Goal: Information Seeking & Learning: Find specific fact

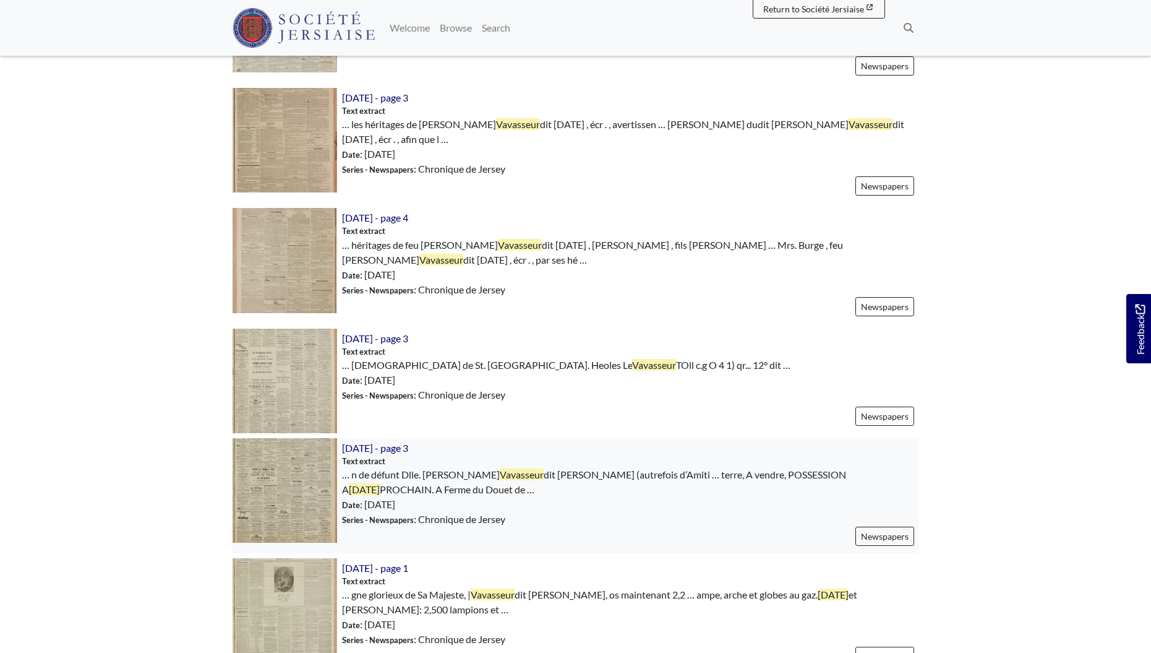
scroll to position [773, 0]
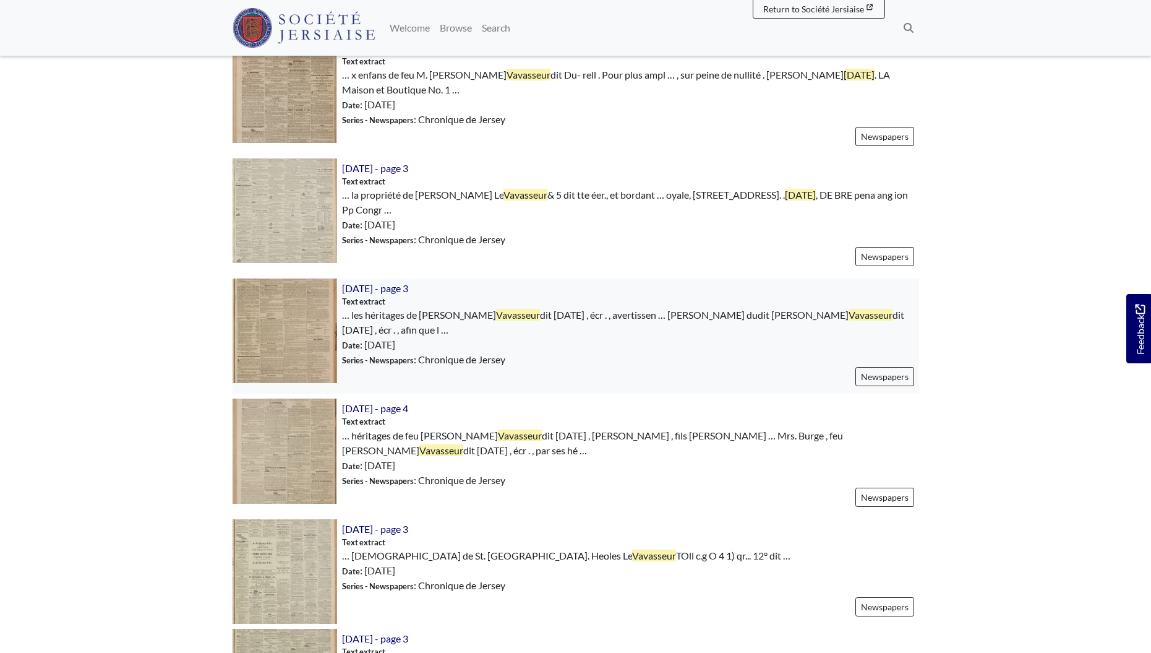
click at [286, 329] on img at bounding box center [285, 330] width 105 height 105
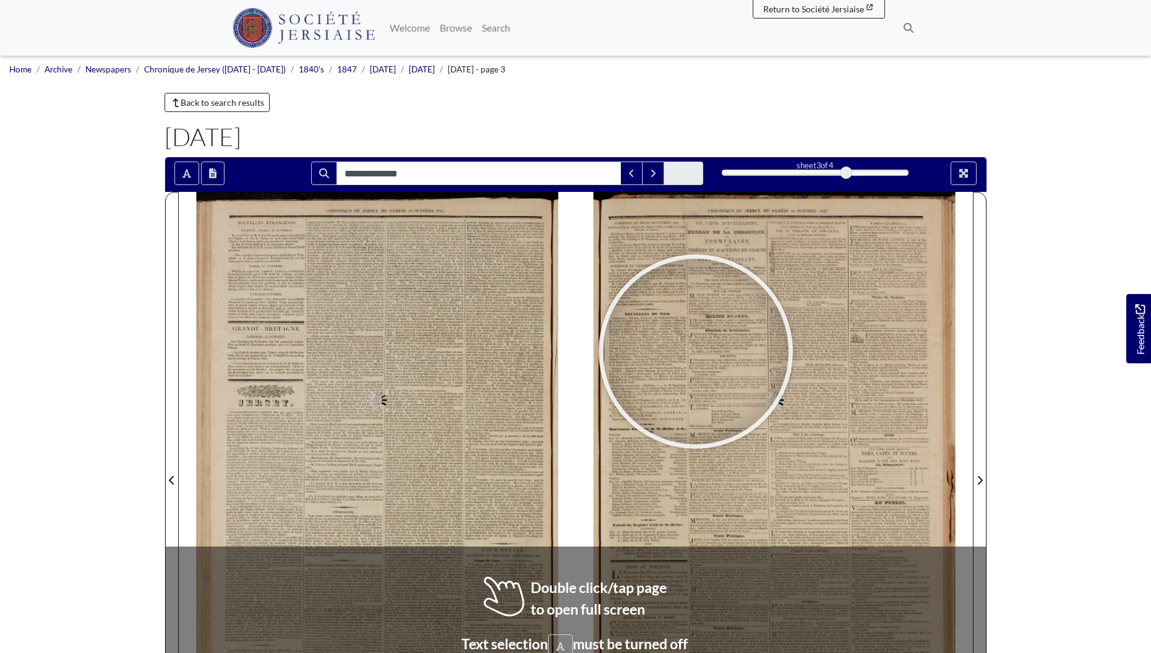
click at [705, 444] on div at bounding box center [696, 352] width 186 height 186
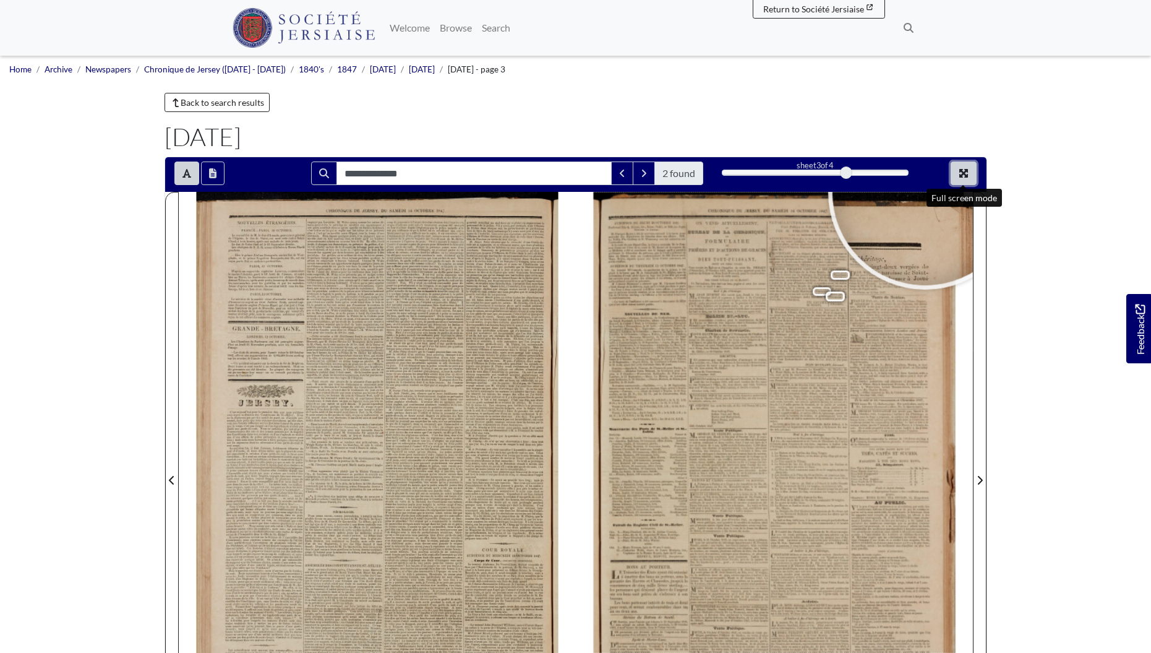
click at [959, 172] on icon "Full screen mode" at bounding box center [964, 173] width 10 height 10
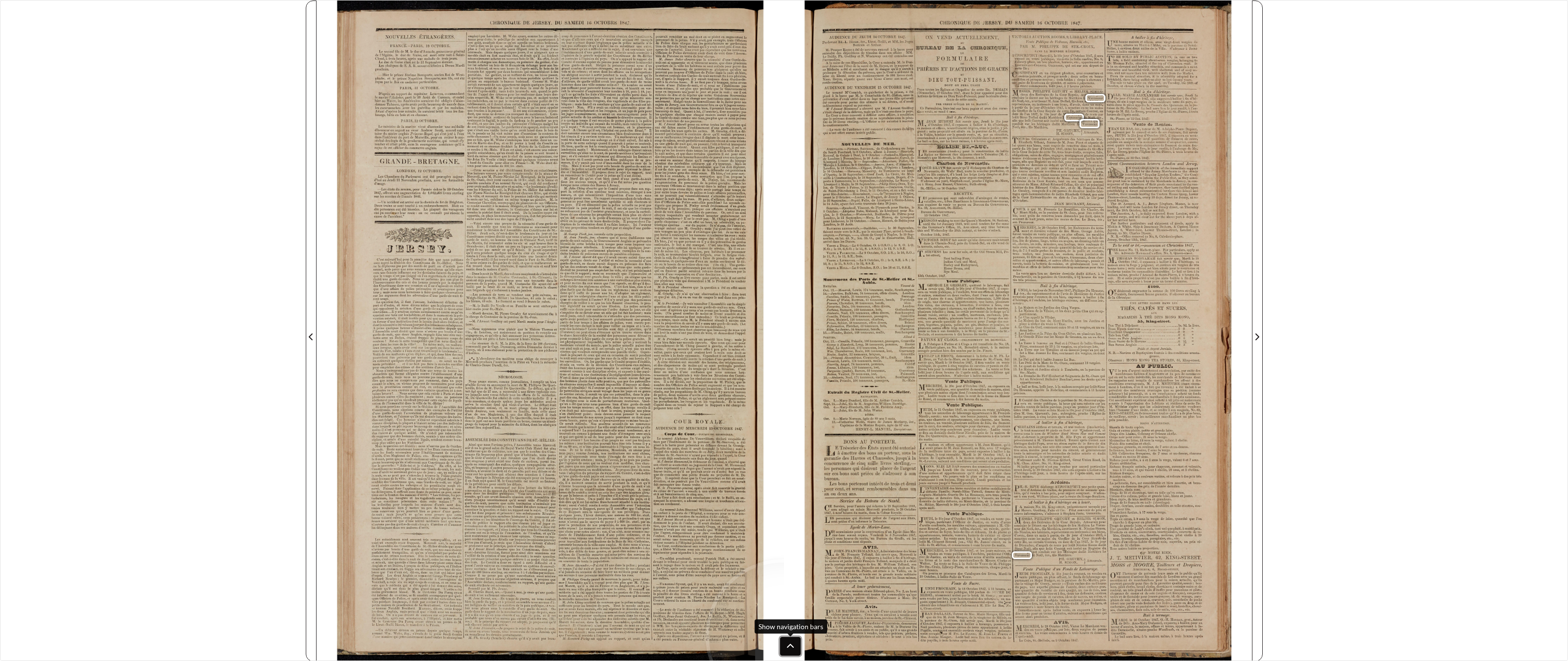
click at [786, 516] on icon at bounding box center [790, 647] width 8 height 8
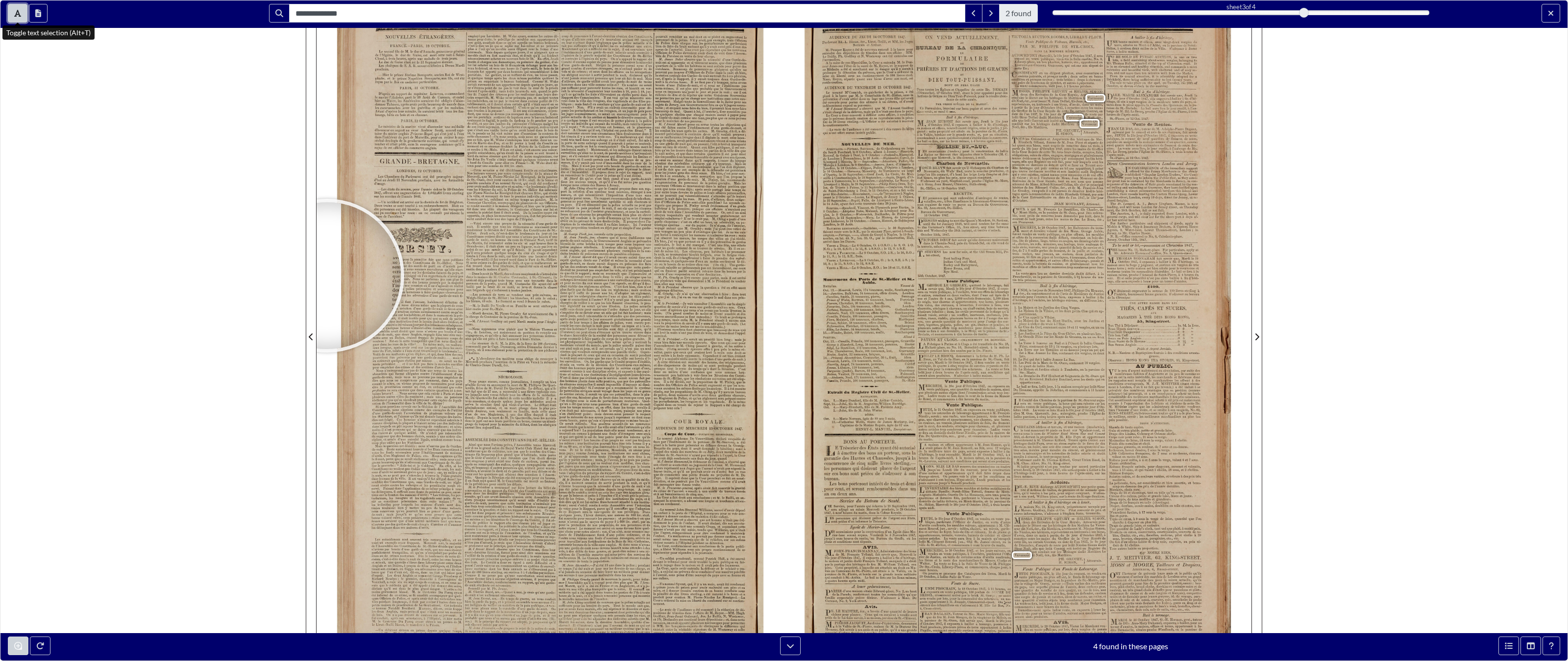
click at [16, 12] on icon "Toggle text selection (Alt+T)" at bounding box center [17, 13] width 7 height 8
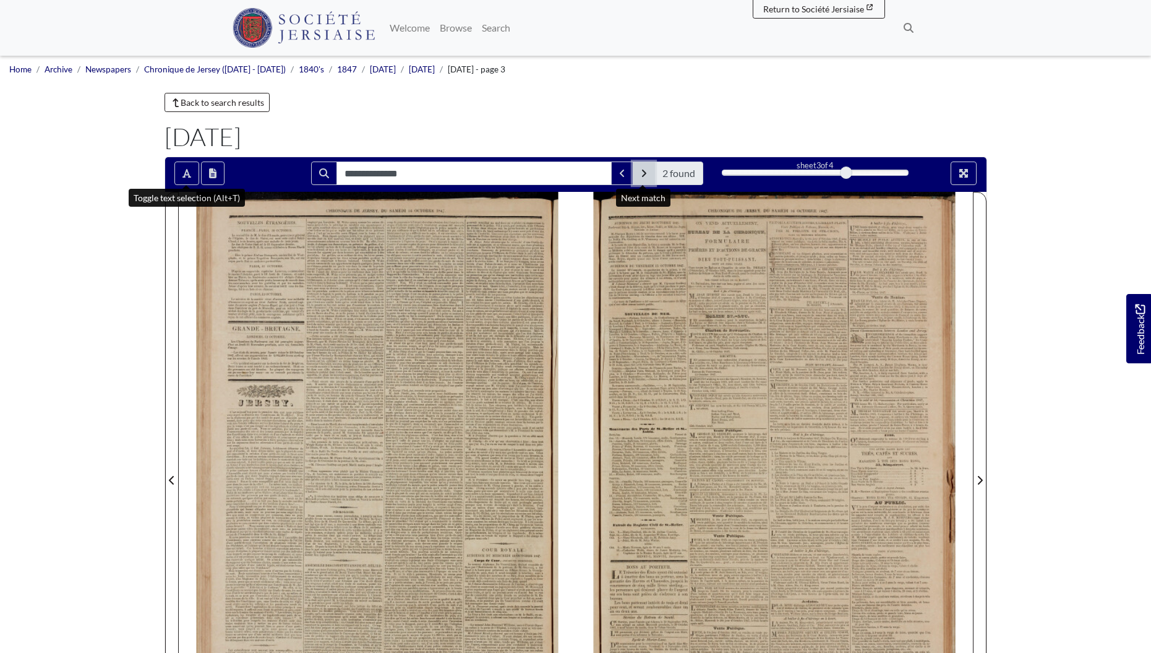
click at [641, 174] on icon "Next Match" at bounding box center [644, 173] width 6 height 10
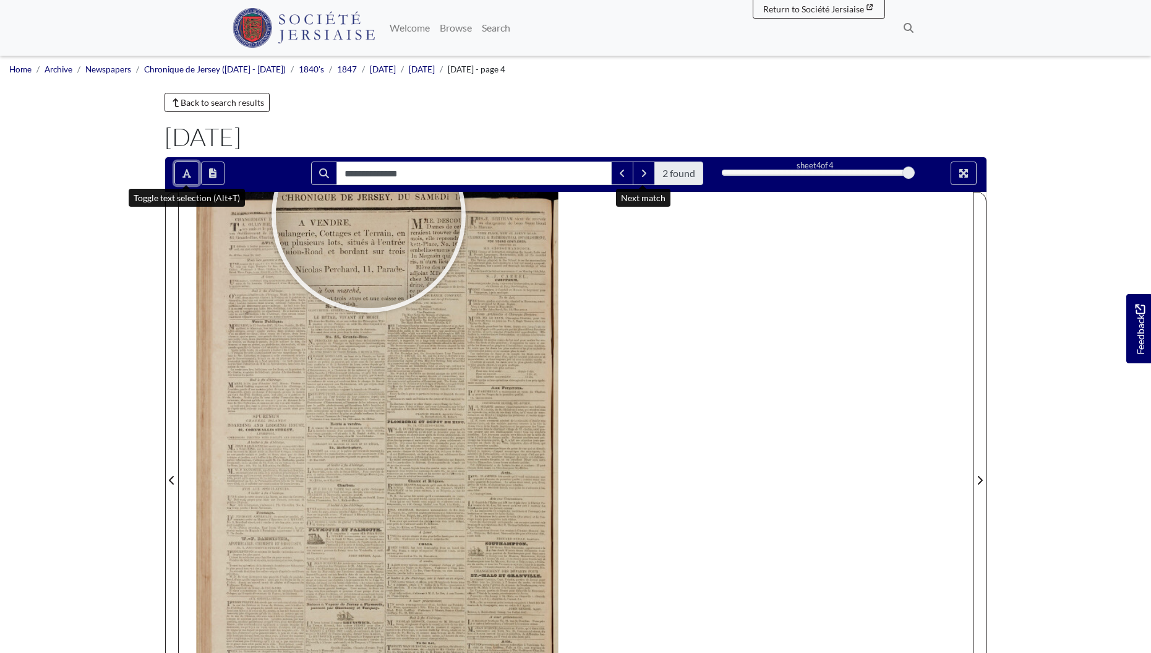
drag, startPoint x: 183, startPoint y: 168, endPoint x: 335, endPoint y: 271, distance: 183.6
click at [183, 168] on icon "Toggle text selection (Alt+T)" at bounding box center [187, 173] width 9 height 10
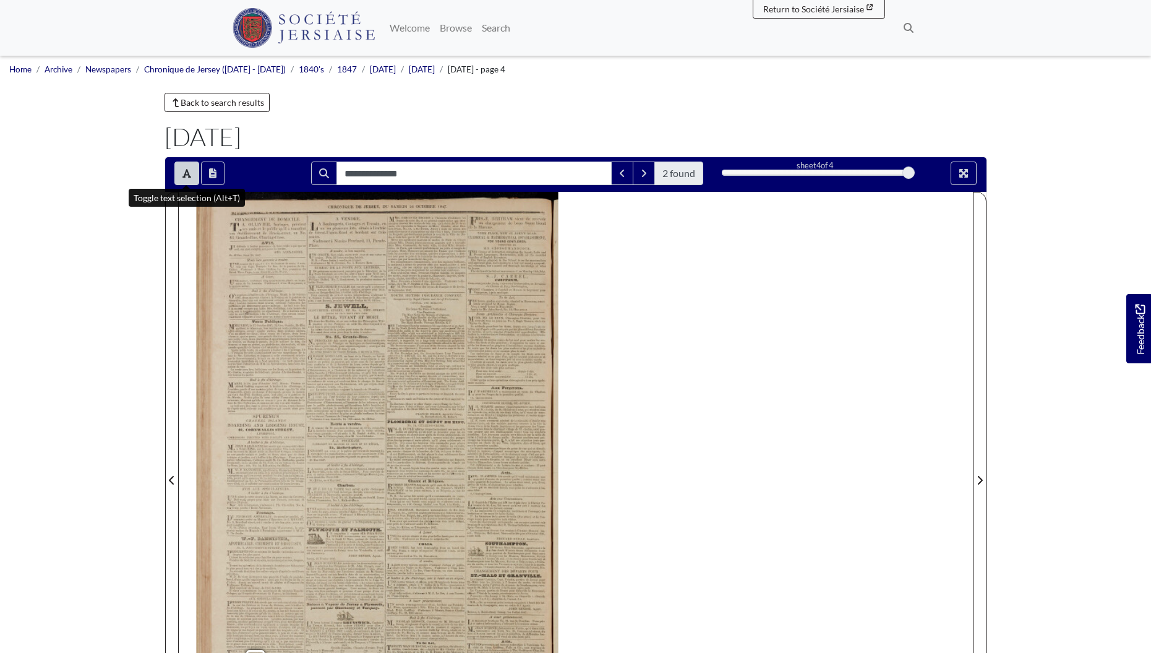
drag, startPoint x: 765, startPoint y: 383, endPoint x: 790, endPoint y: 335, distance: 53.7
click at [790, 335] on div "CHANGEMENT DE DOMICILE . T.A A. OLLIVIER , horloger , prévient ses amis et le p…" at bounding box center [576, 473] width 794 height 562
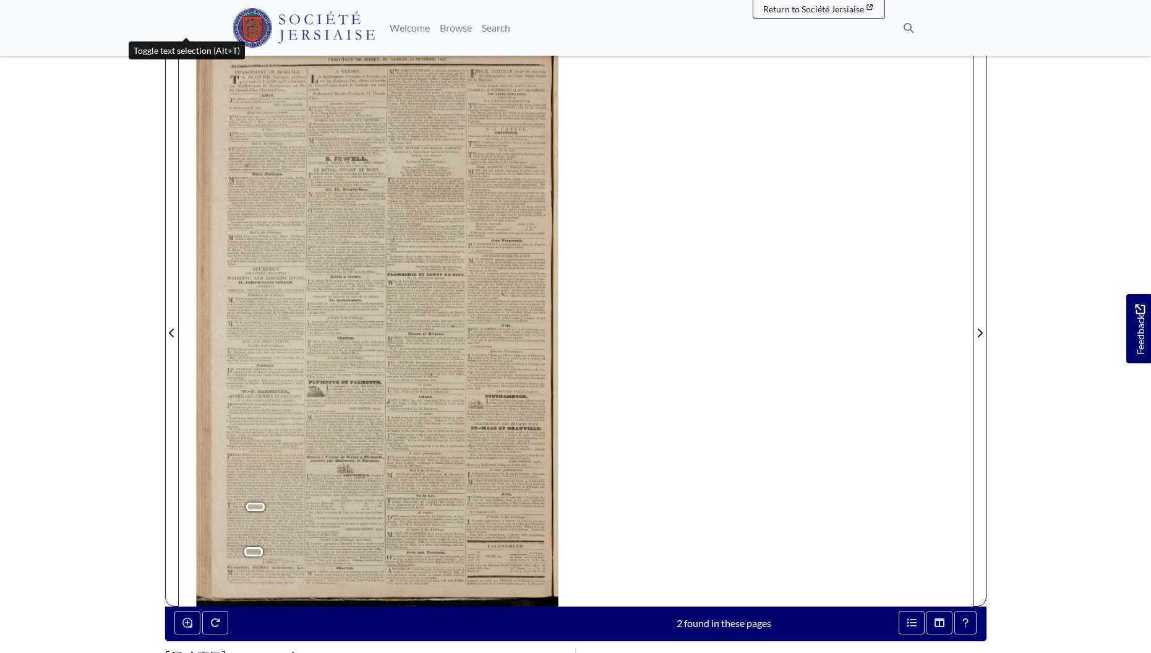
scroll to position [211, 0]
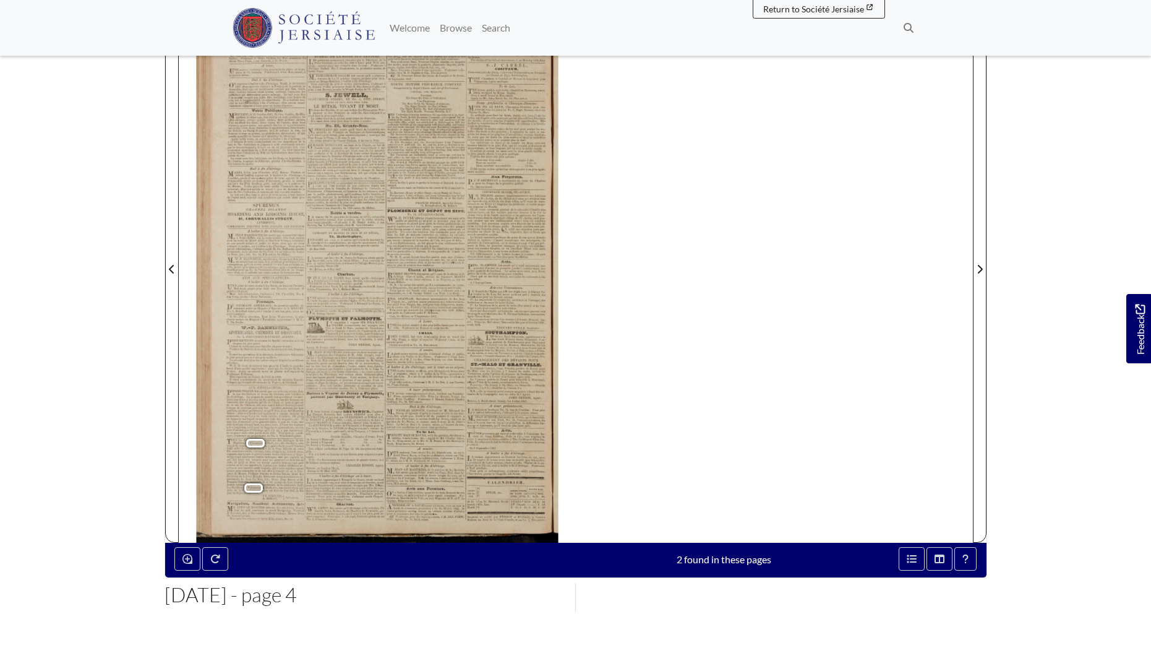
click at [252, 452] on span "," at bounding box center [252, 451] width 1 height 4
click at [187, 551] on button "Enable or disable loupe tool (Alt+L)" at bounding box center [187, 559] width 26 height 24
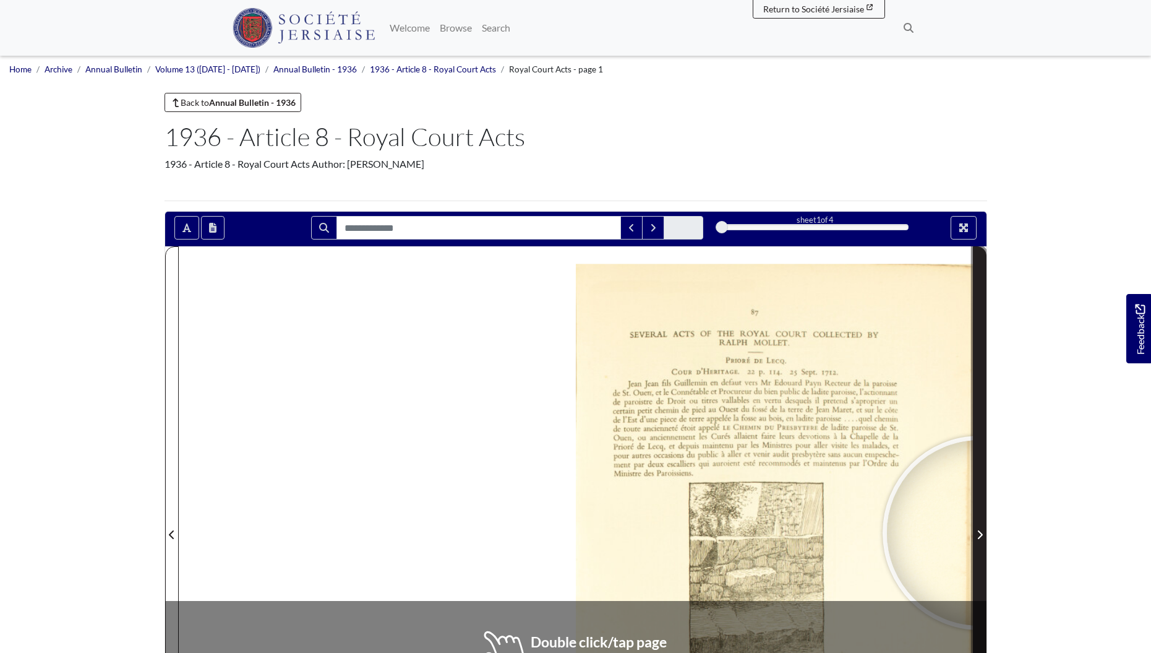
click at [979, 533] on icon "Next Page" at bounding box center [980, 534] width 5 height 9
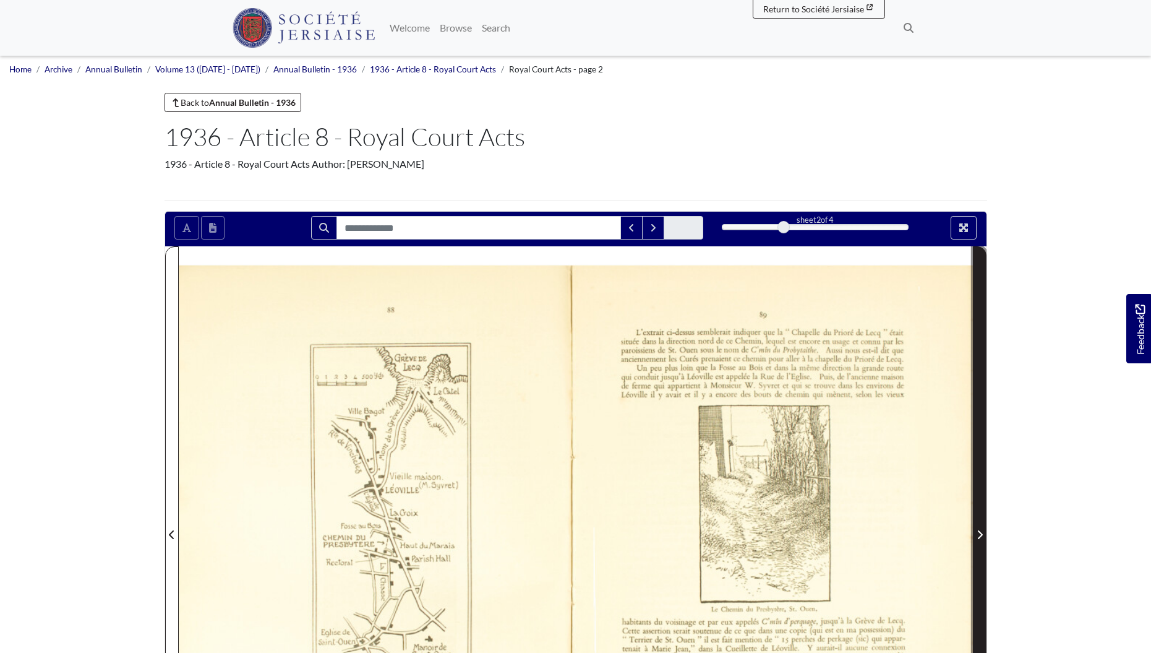
click at [979, 533] on icon "Next Page" at bounding box center [980, 534] width 5 height 9
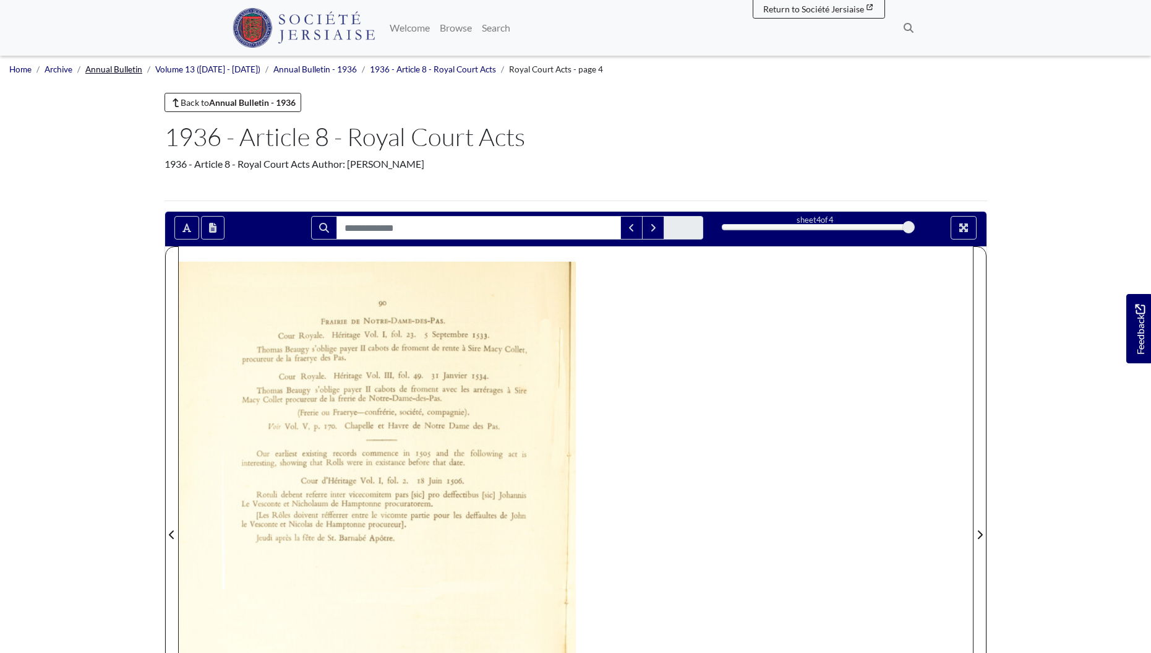
click at [117, 71] on link "Annual Bulletin" at bounding box center [113, 69] width 57 height 10
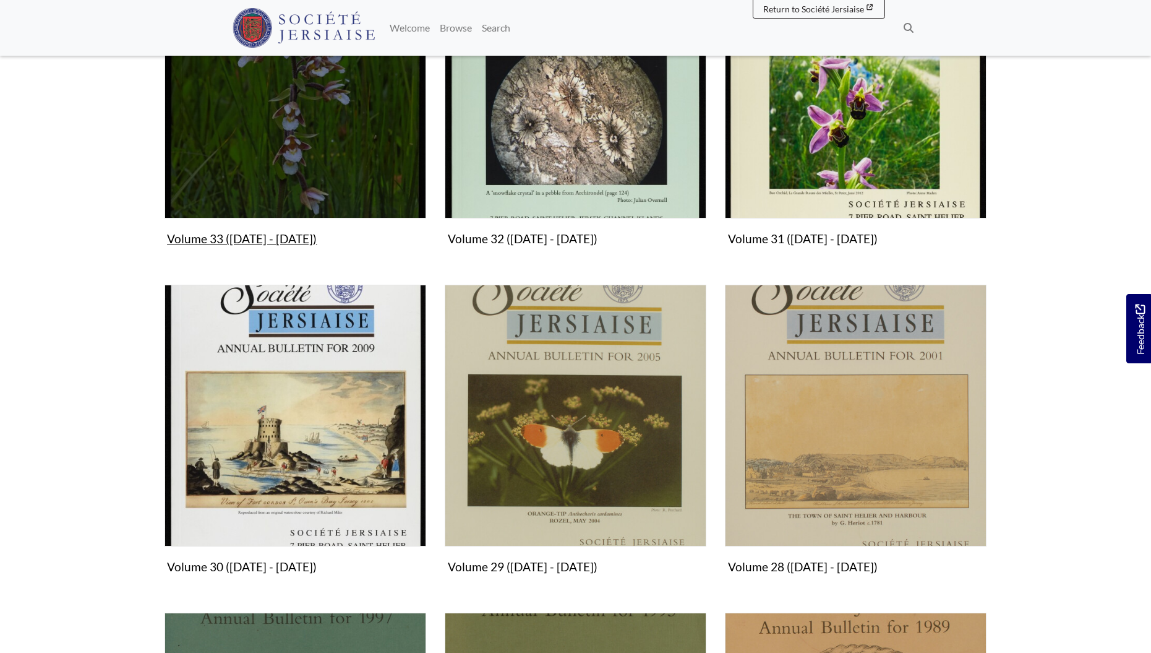
scroll to position [395, 0]
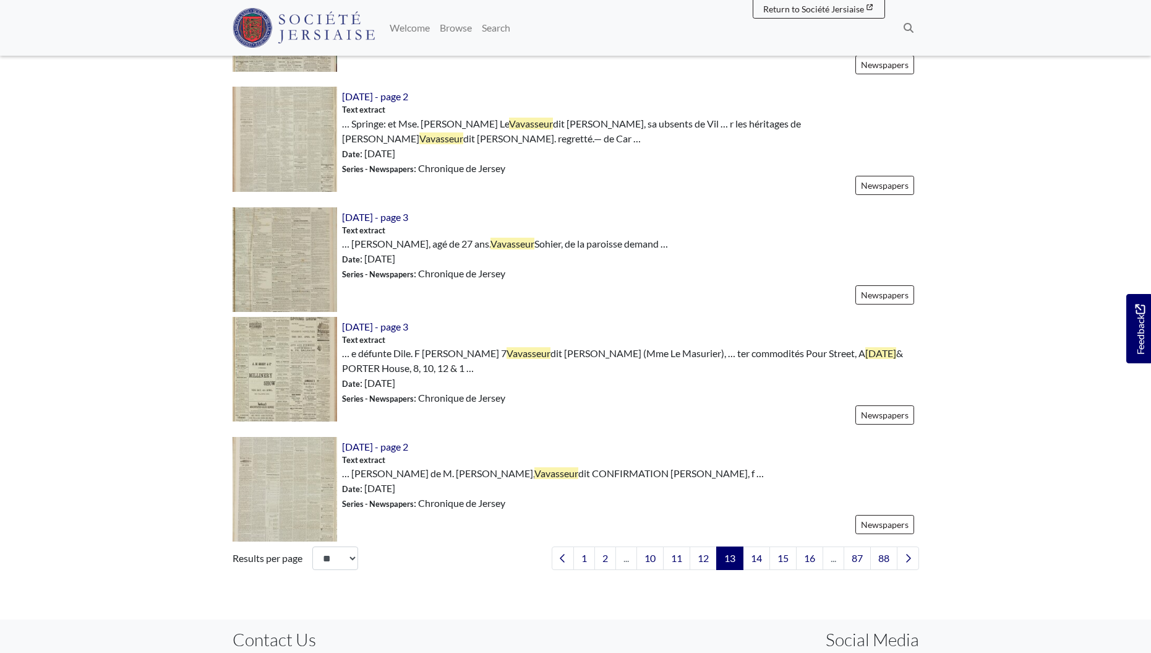
scroll to position [1809, 0]
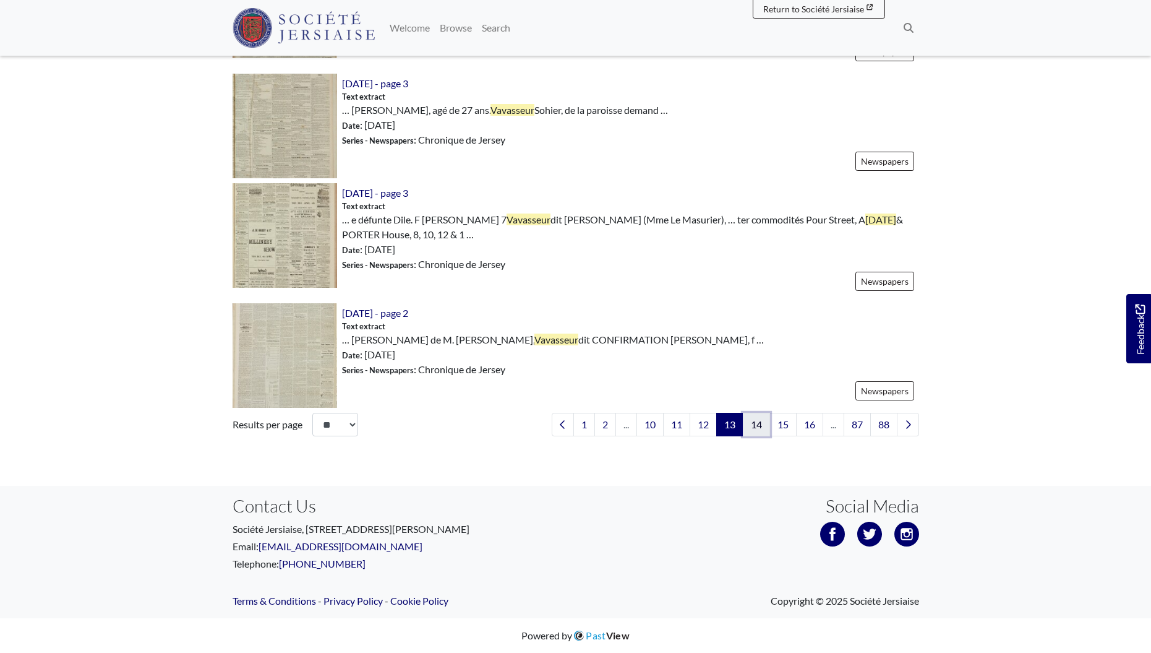
click at [747, 424] on link "14" at bounding box center [756, 425] width 27 height 24
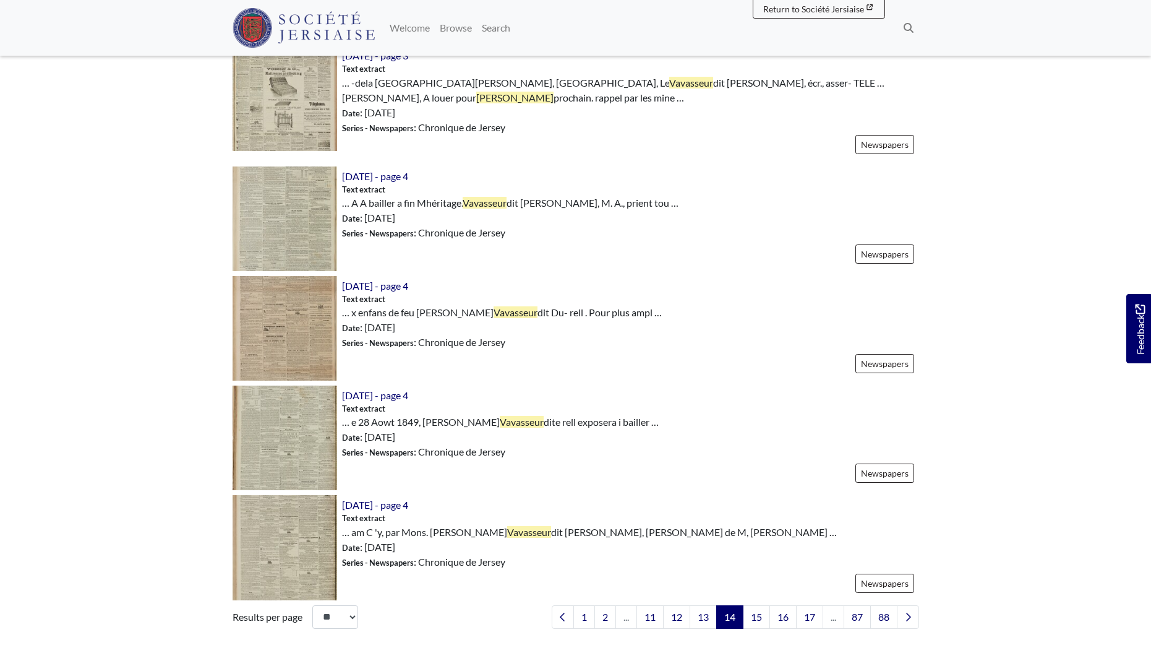
scroll to position [1768, 0]
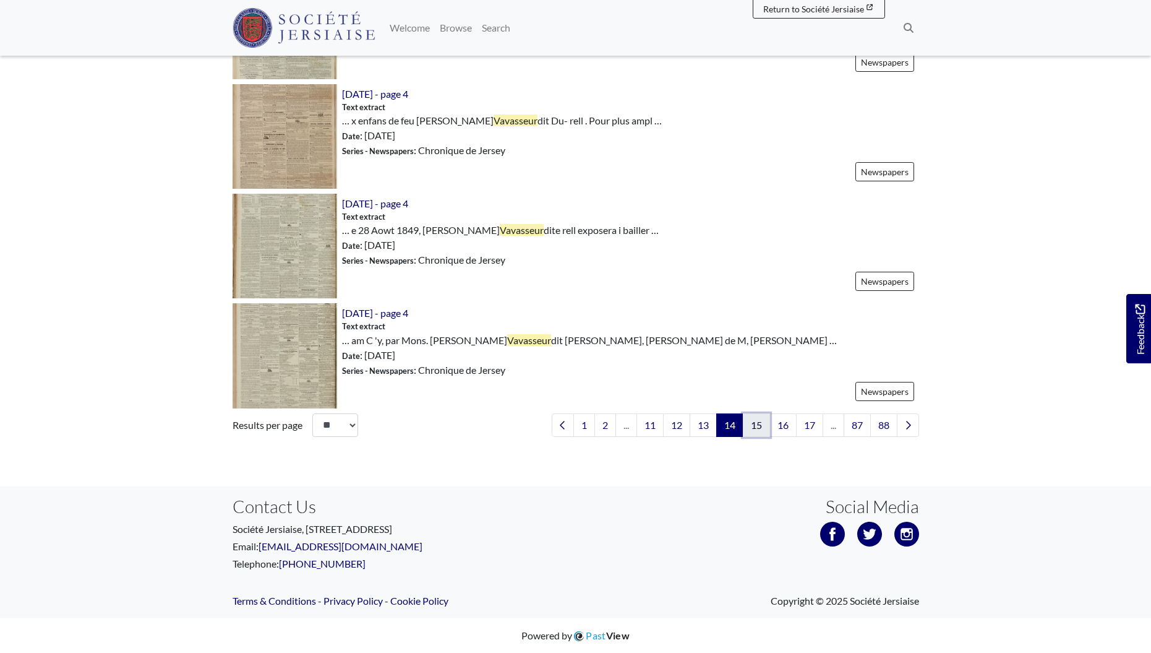
click at [752, 424] on link "15" at bounding box center [756, 425] width 27 height 24
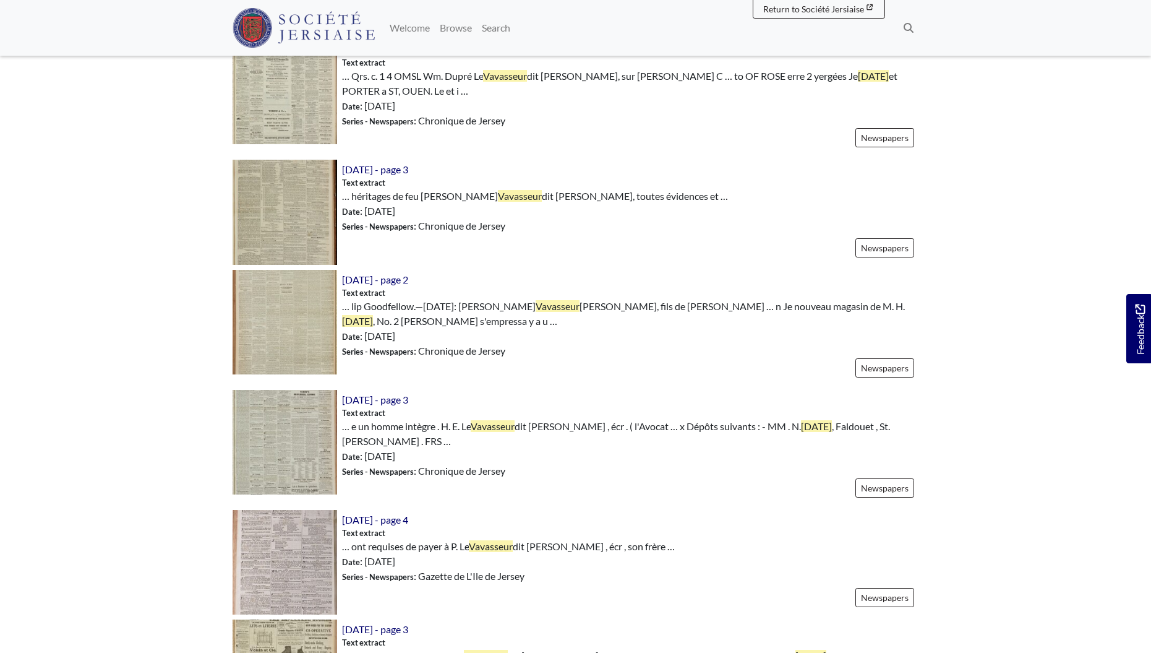
scroll to position [496, 0]
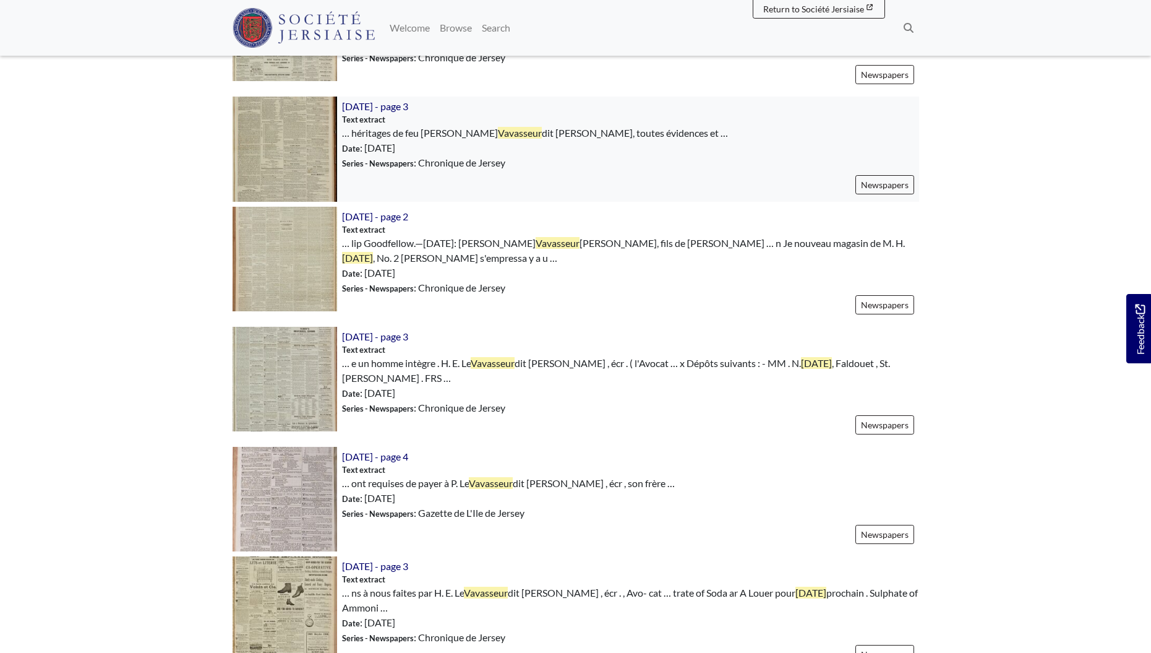
click at [315, 151] on img at bounding box center [285, 149] width 105 height 105
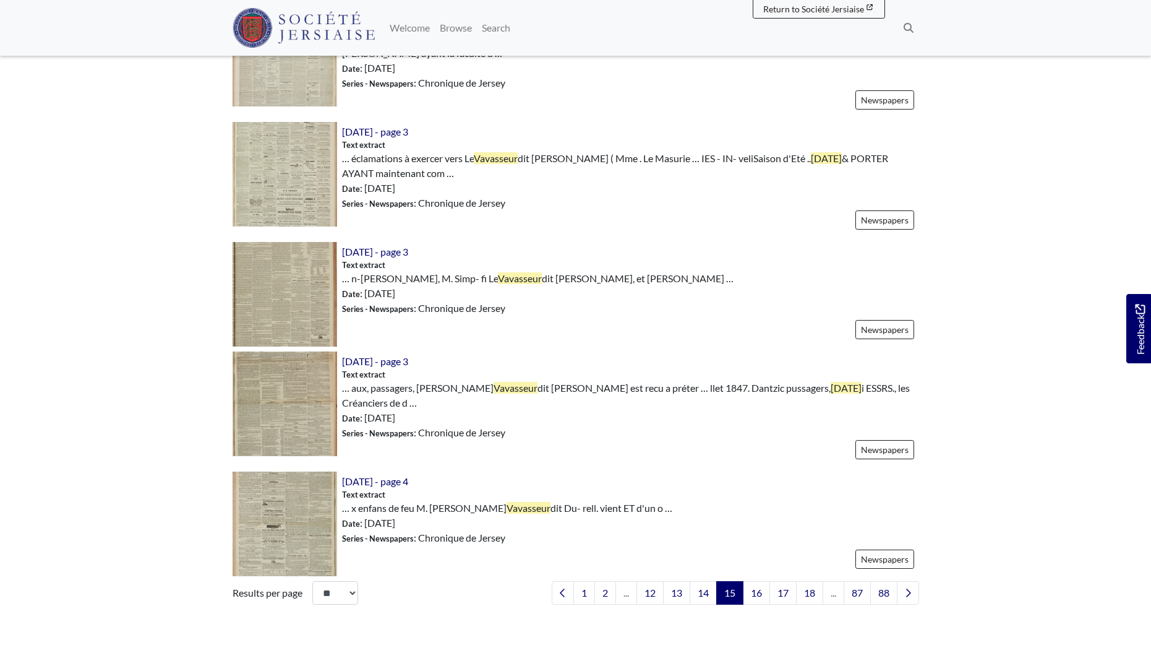
scroll to position [1784, 0]
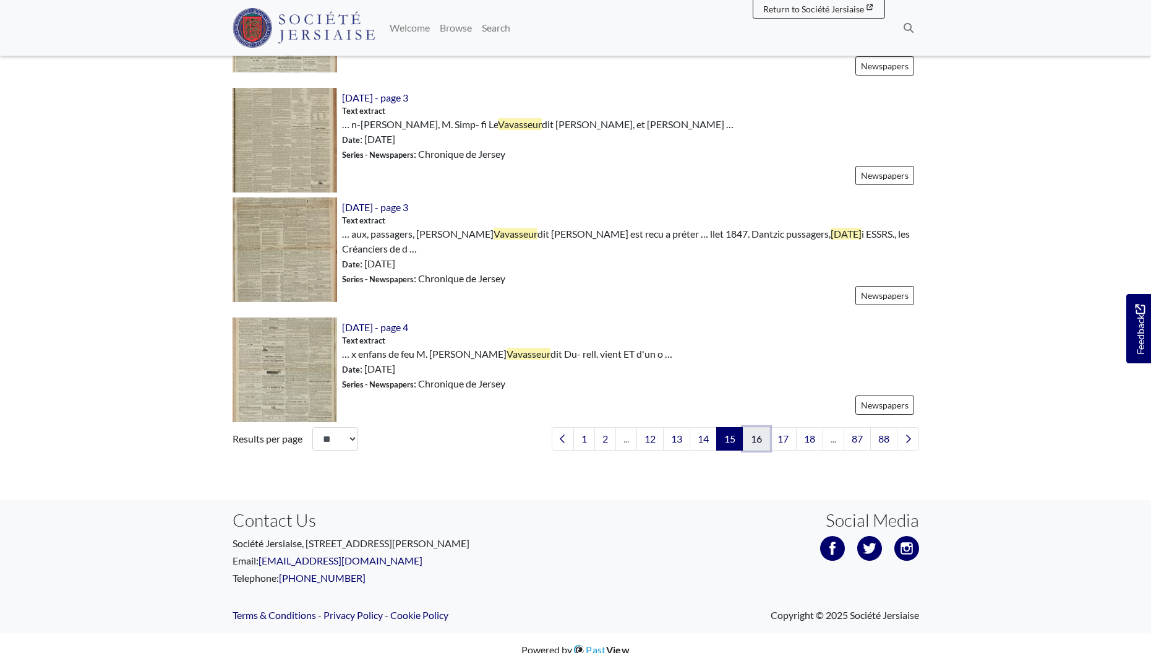
click at [750, 435] on link "16" at bounding box center [756, 439] width 27 height 24
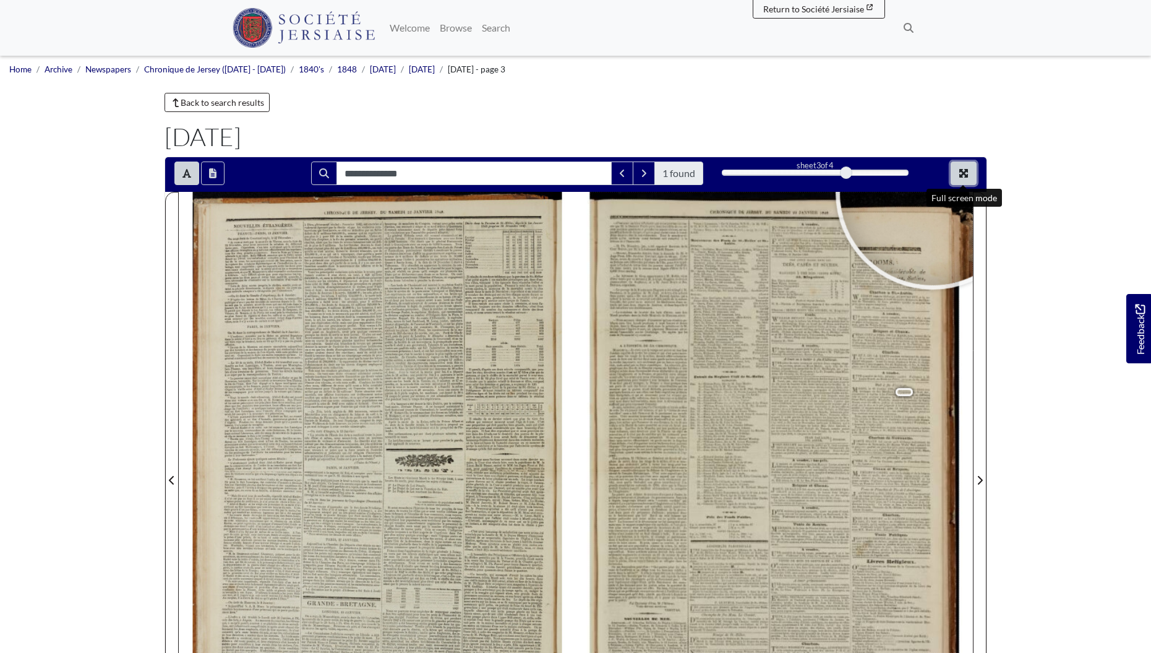
click at [966, 170] on icon "Full screen mode" at bounding box center [964, 173] width 9 height 9
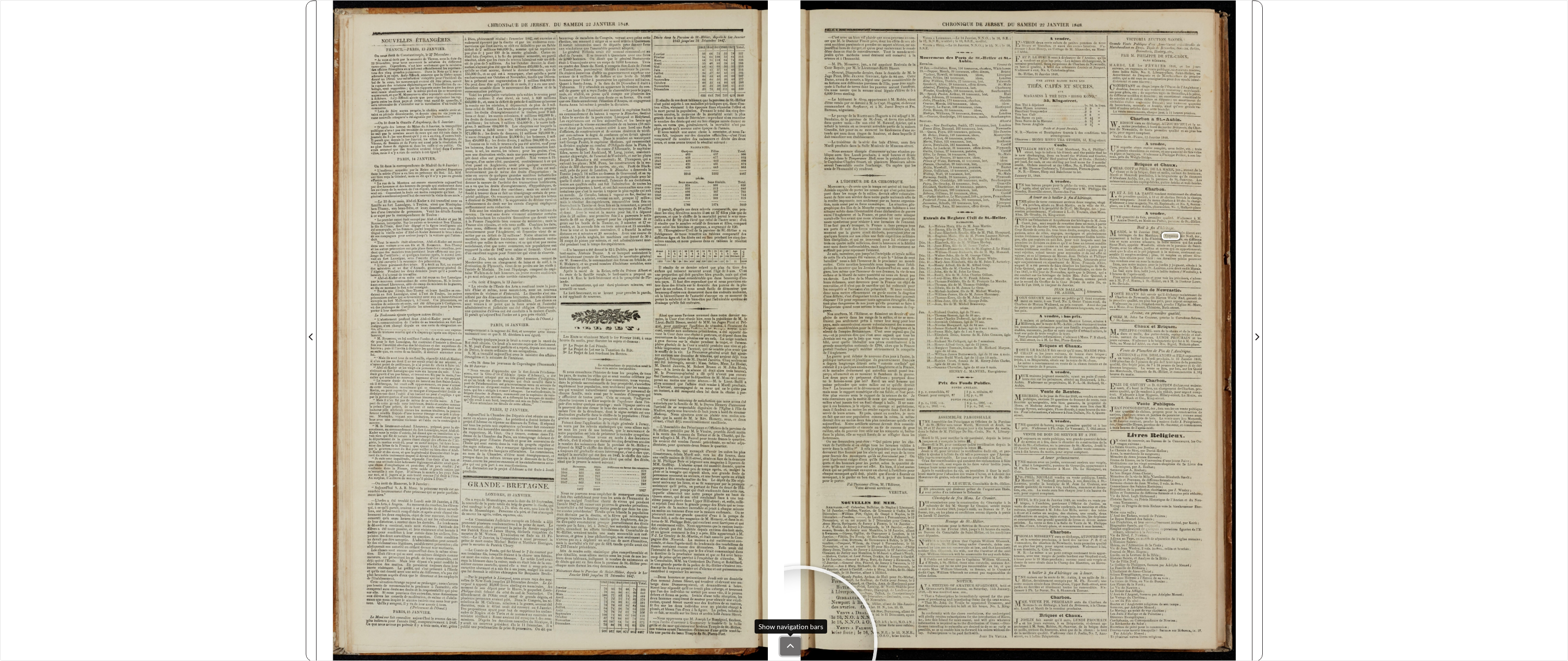
drag, startPoint x: 792, startPoint y: 645, endPoint x: 693, endPoint y: 538, distance: 145.8
click at [792, 516] on icon at bounding box center [790, 647] width 8 height 8
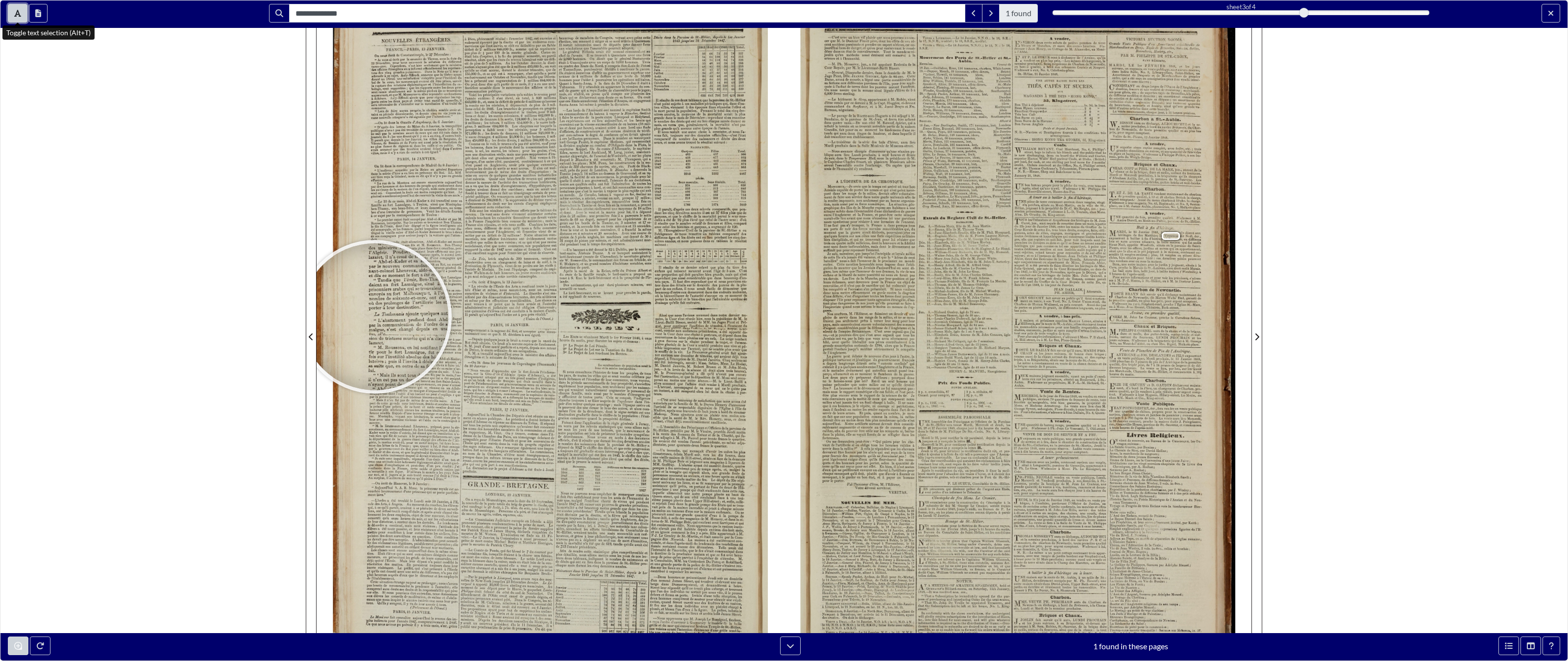
click at [17, 12] on icon "Toggle text selection (Alt+T)" at bounding box center [17, 13] width 7 height 8
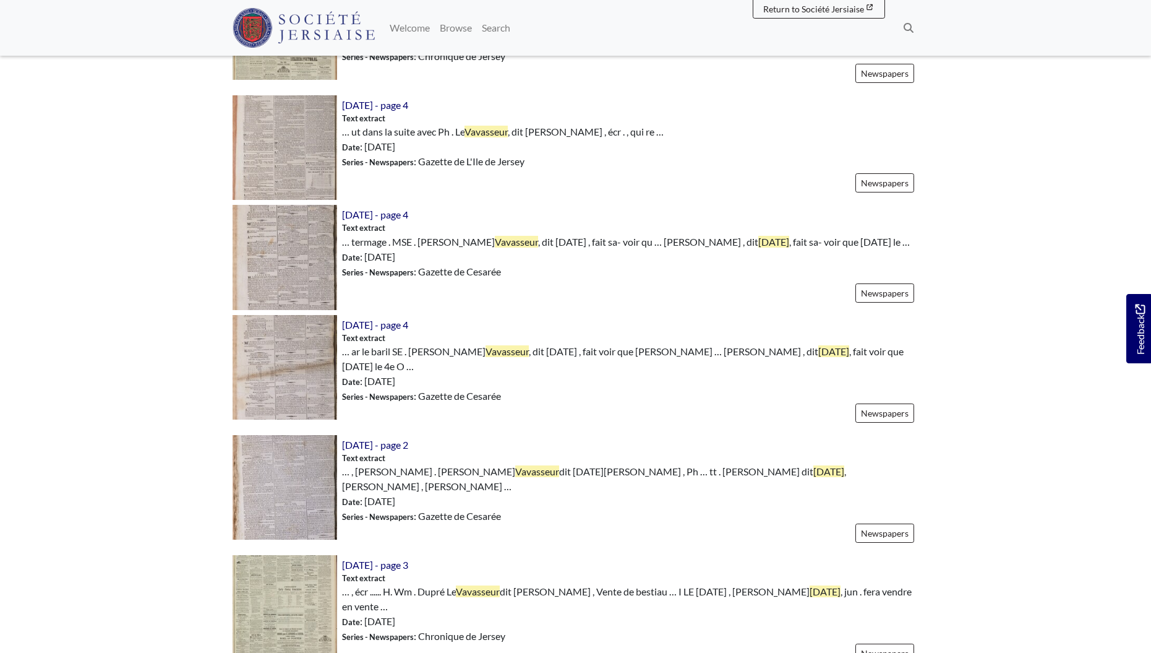
scroll to position [1044, 0]
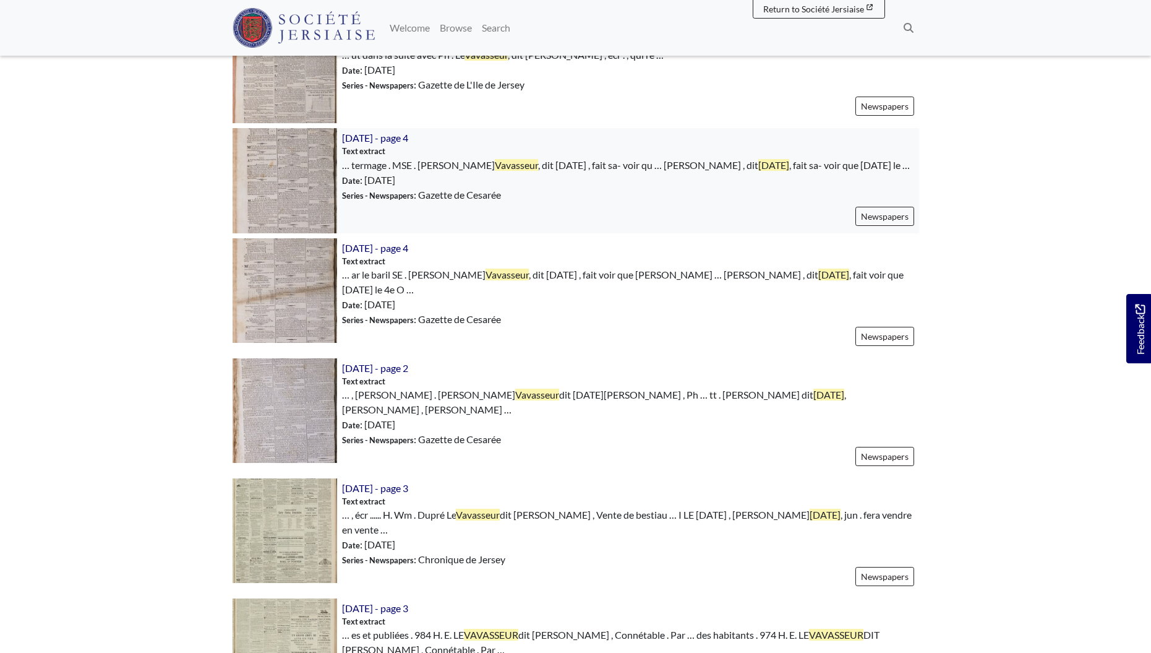
click at [271, 163] on img at bounding box center [285, 180] width 105 height 105
click at [317, 269] on img at bounding box center [285, 290] width 105 height 105
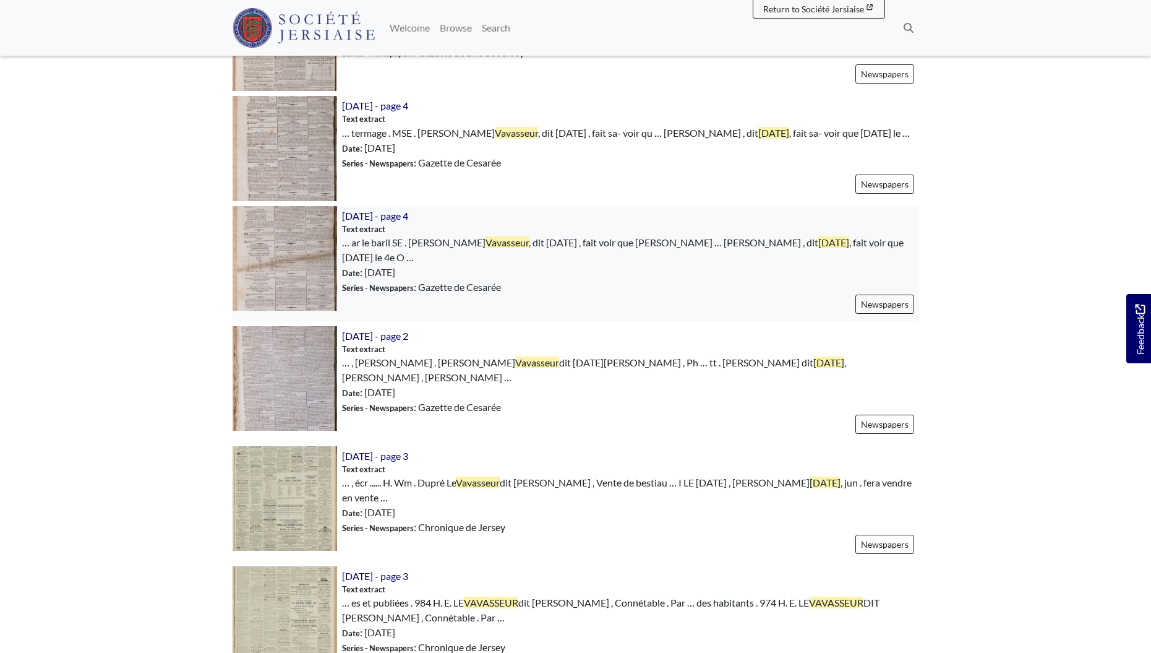
scroll to position [1084, 0]
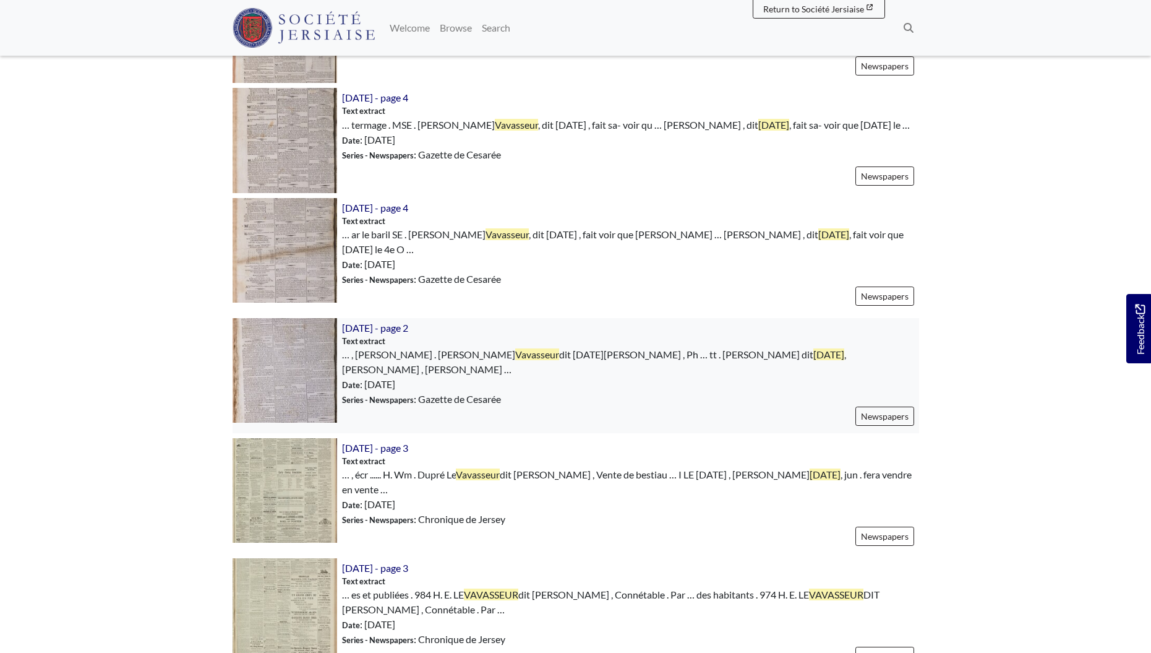
click at [298, 361] on img at bounding box center [285, 370] width 105 height 105
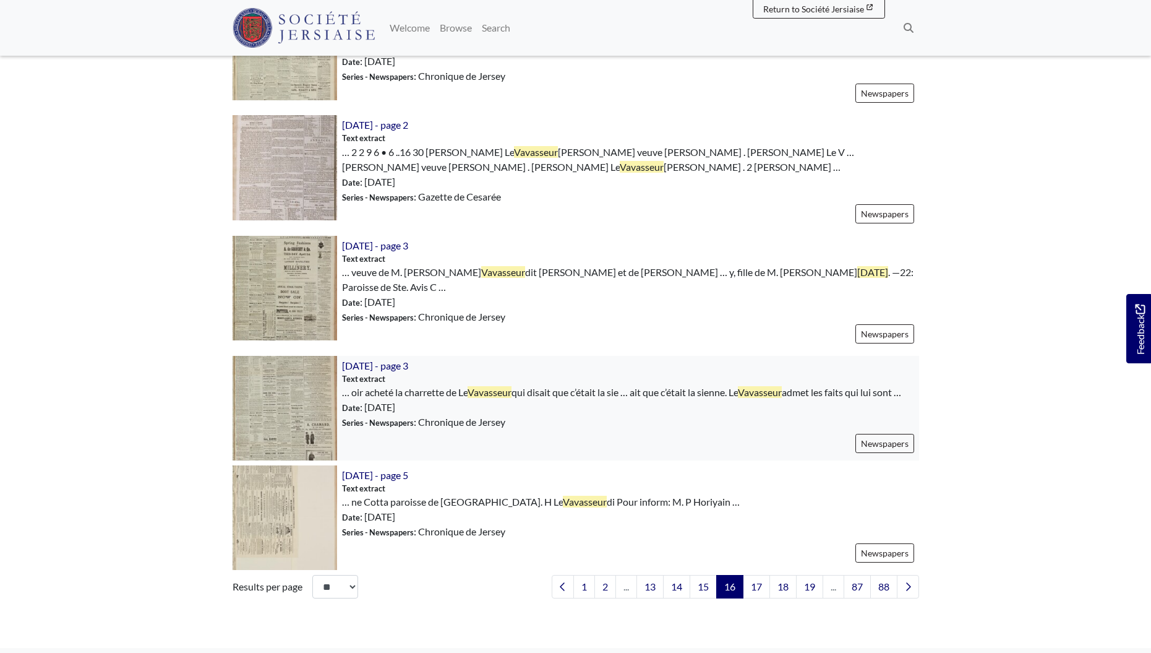
scroll to position [1655, 0]
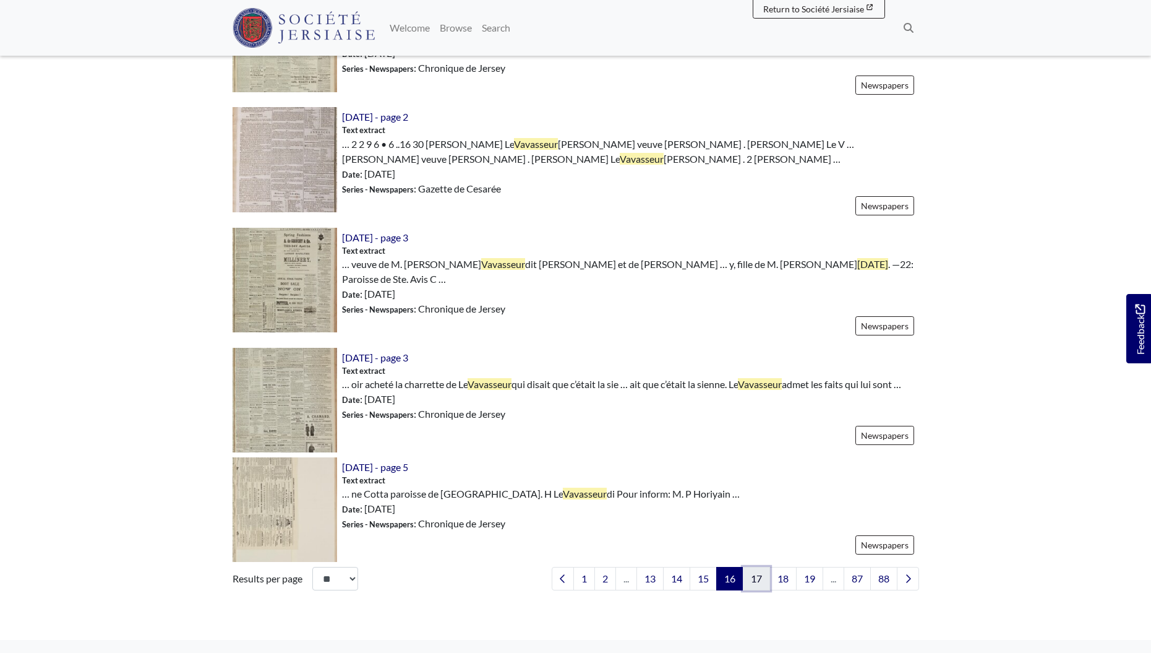
click at [749, 569] on link "17" at bounding box center [756, 579] width 27 height 24
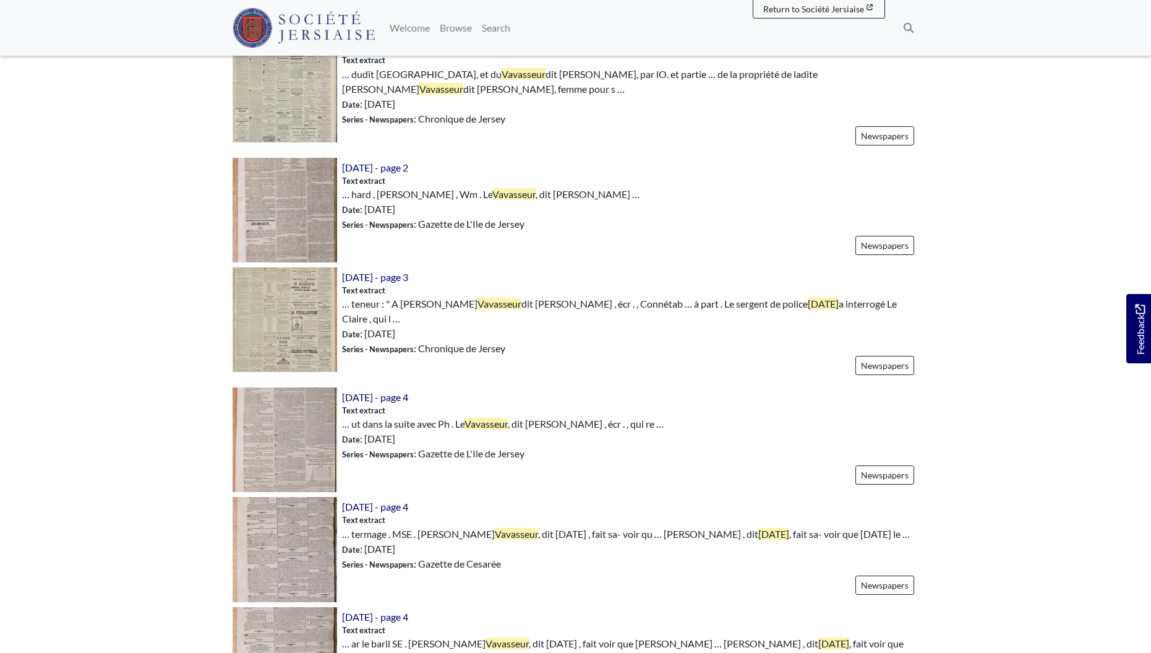
scroll to position [611, 0]
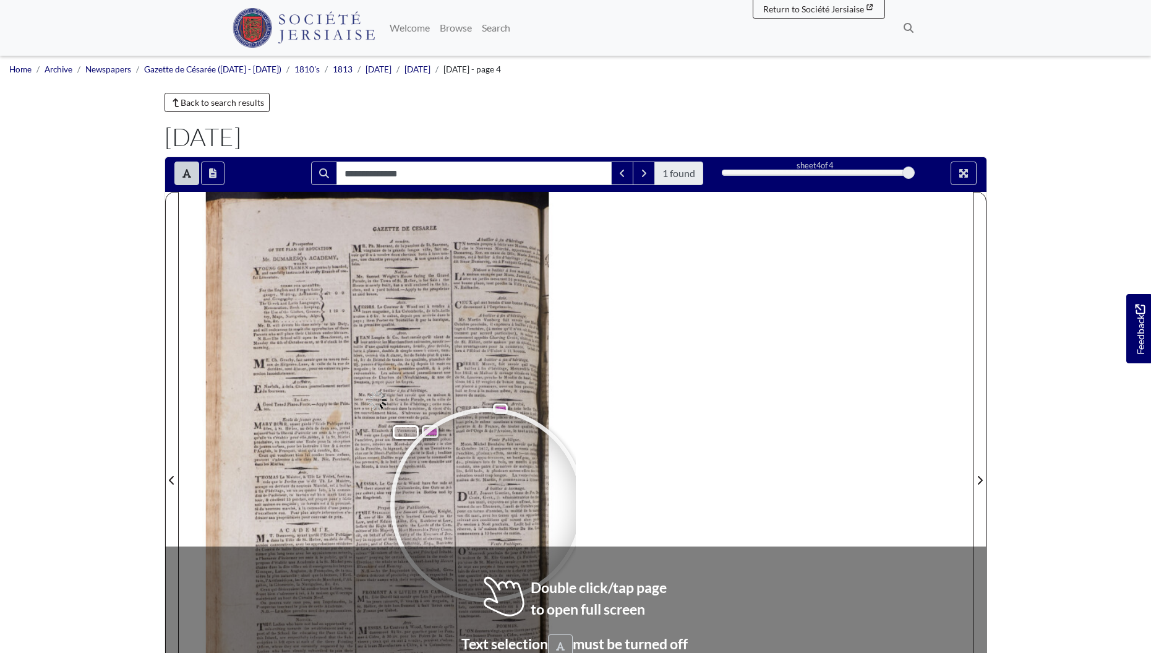
click at [497, 504] on div at bounding box center [488, 505] width 186 height 186
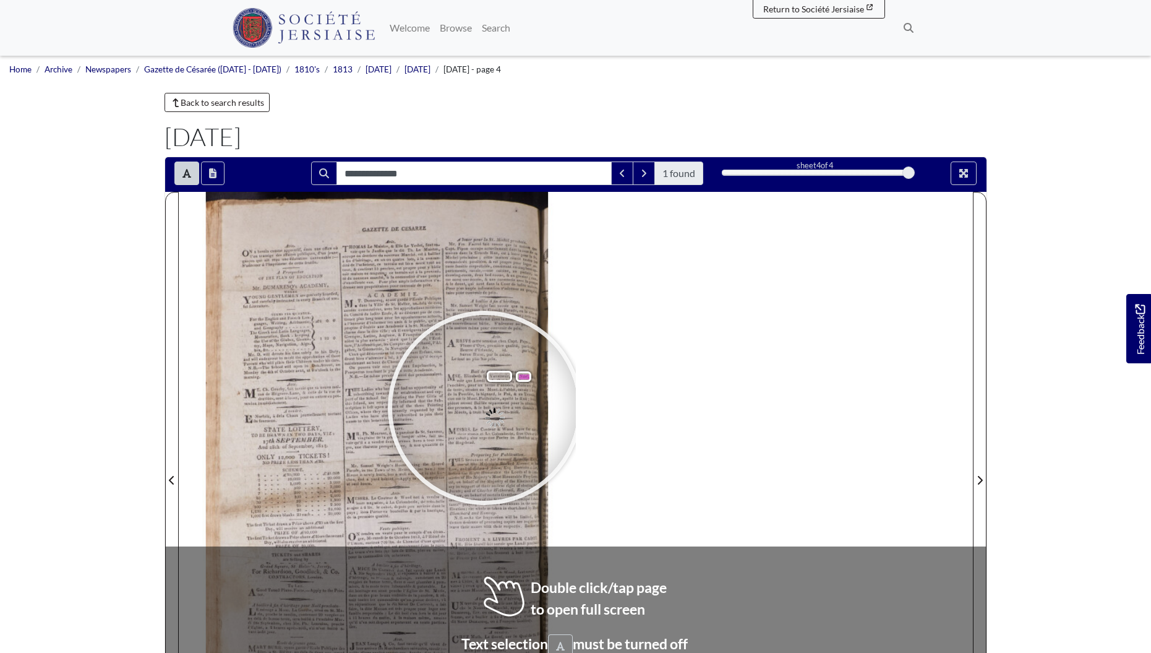
click at [485, 408] on div at bounding box center [485, 408] width 186 height 186
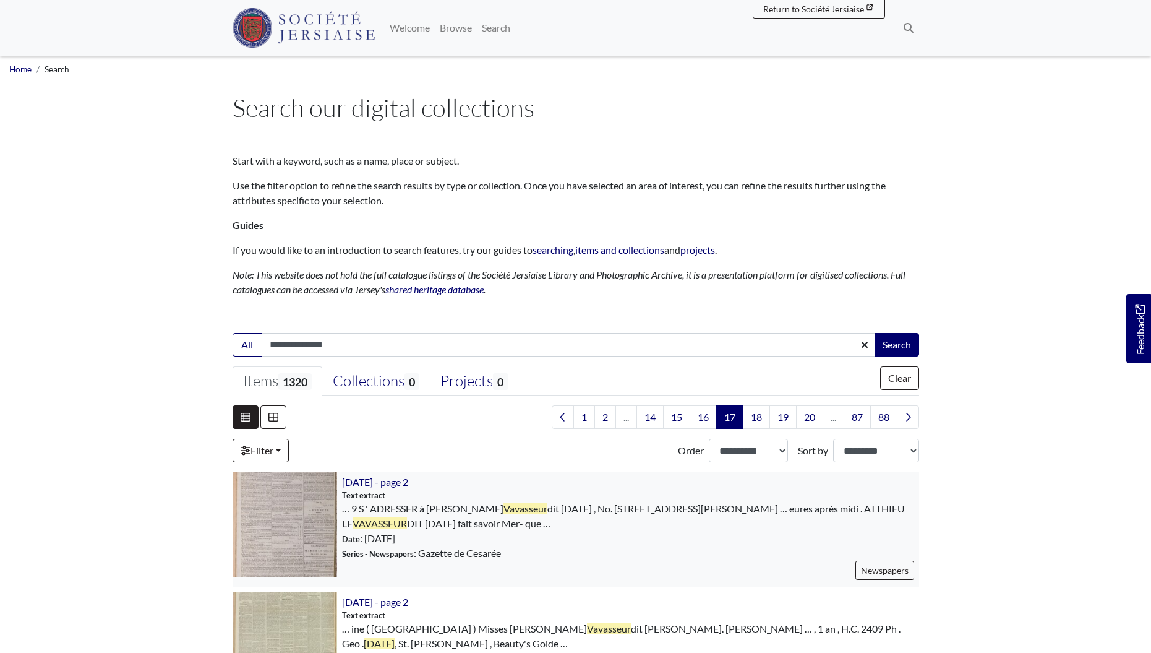
click at [291, 500] on img at bounding box center [285, 524] width 105 height 105
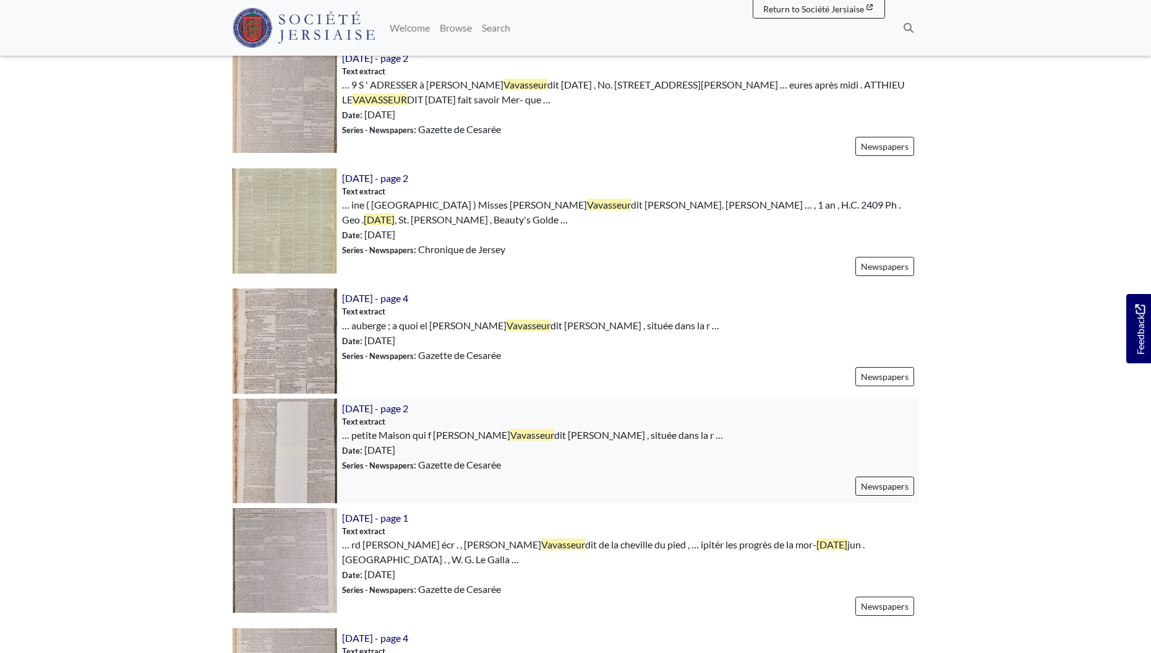
scroll to position [585, 0]
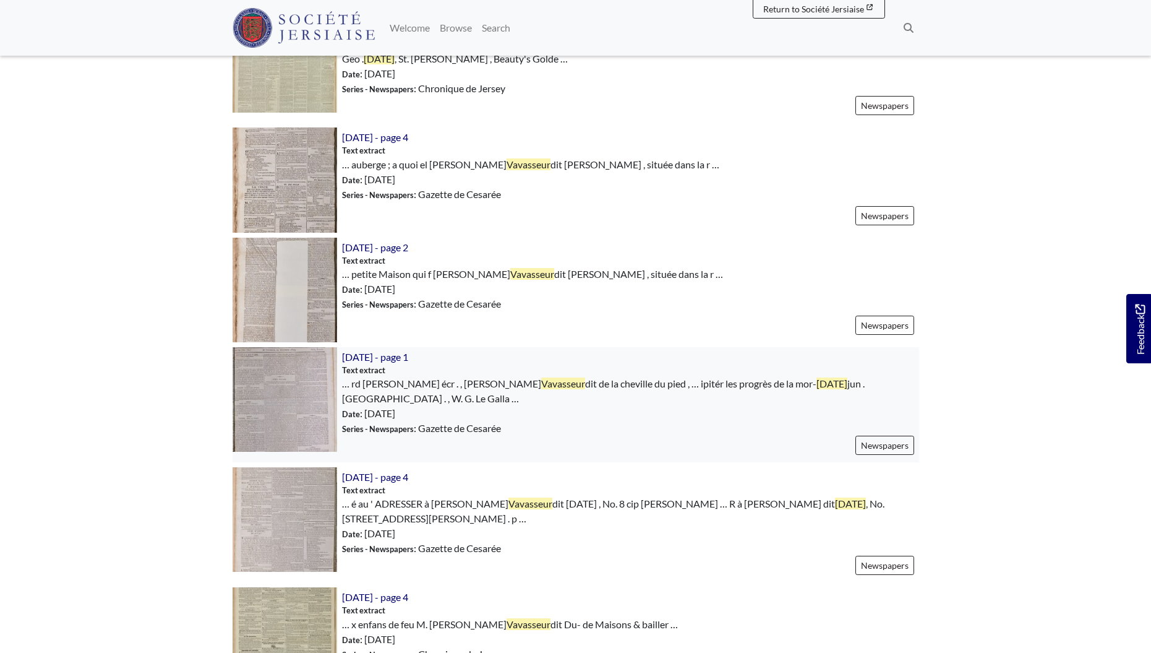
click at [293, 387] on img at bounding box center [285, 399] width 105 height 105
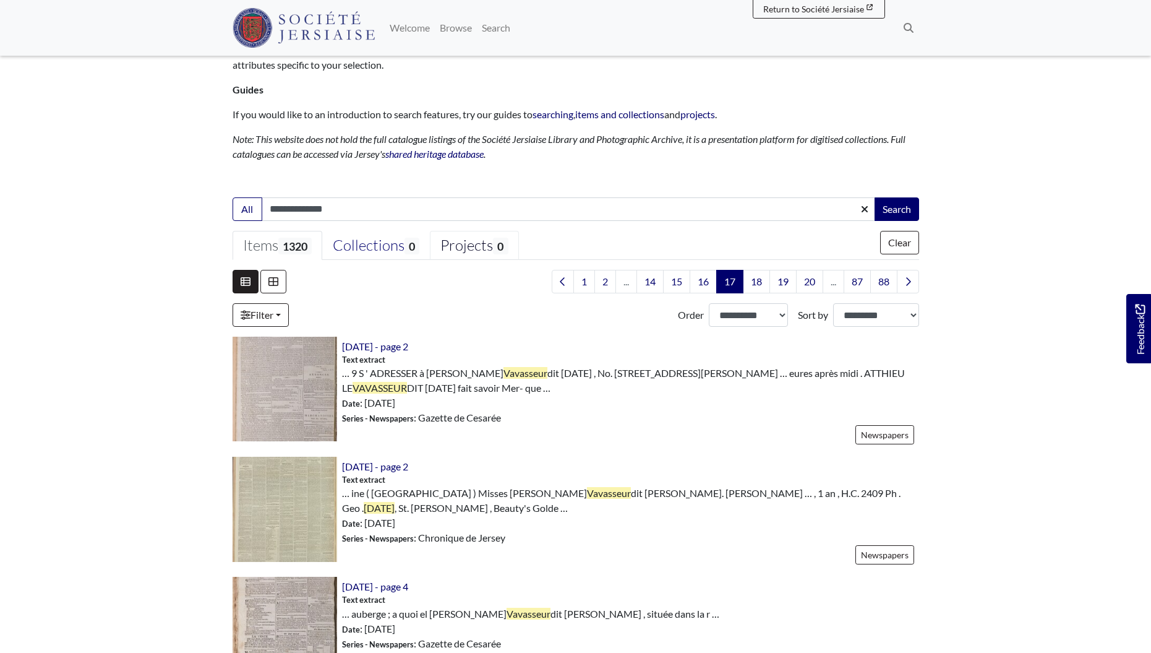
scroll to position [199, 0]
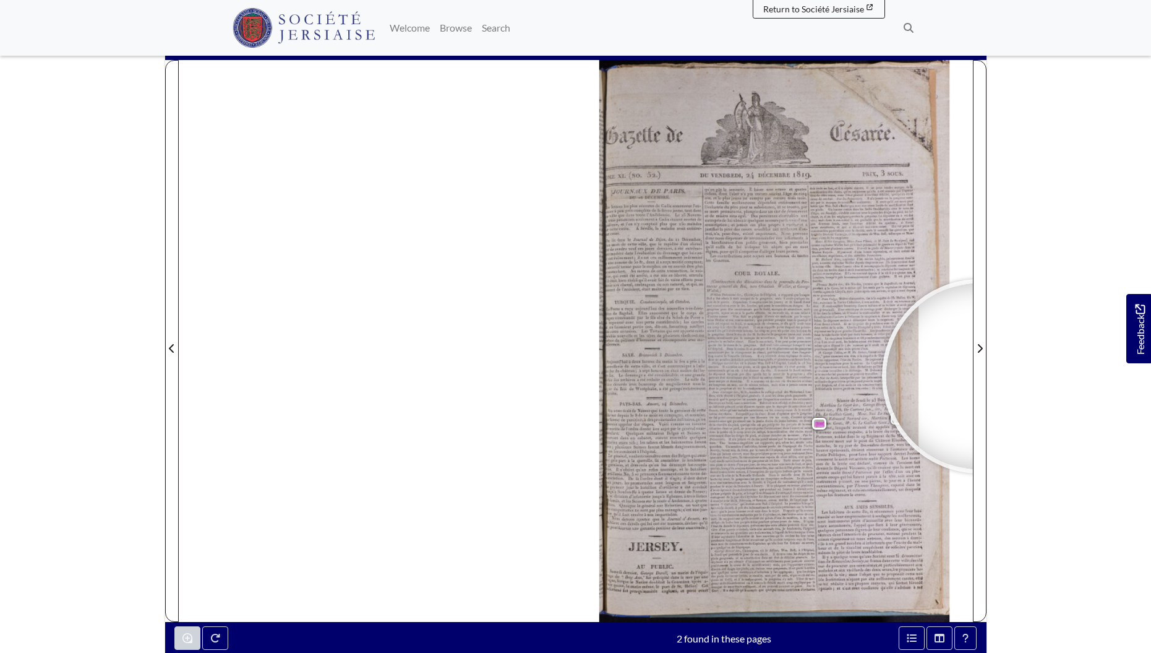
scroll to position [140, 0]
